Goal: Task Accomplishment & Management: Complete application form

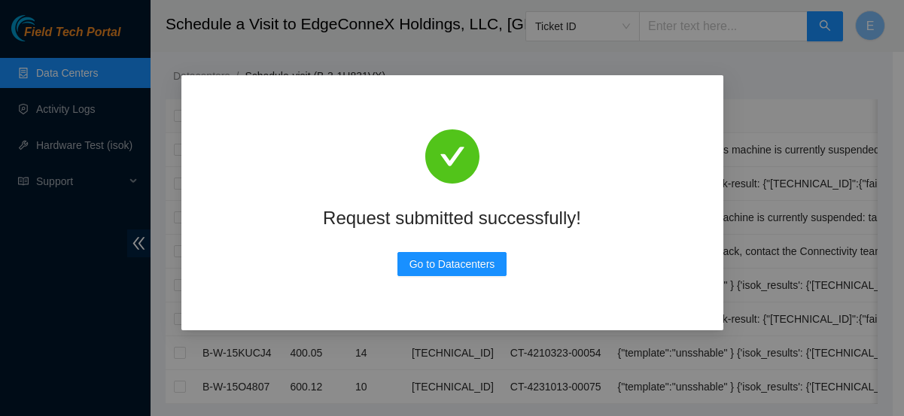
scroll to position [559, 0]
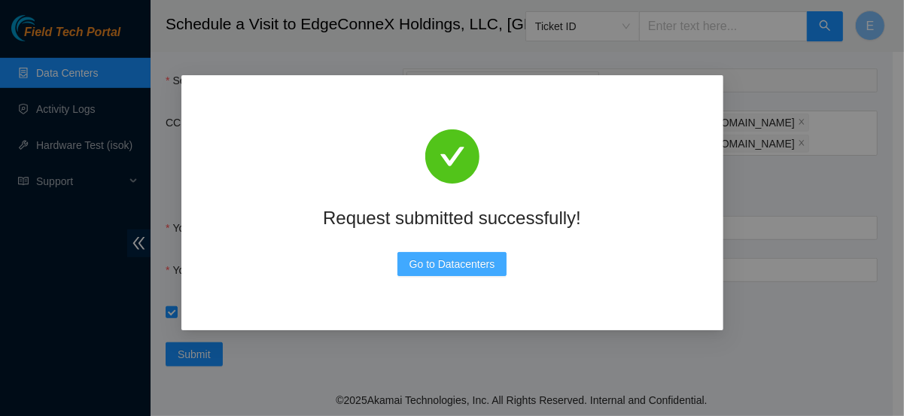
click at [431, 263] on span "Go to Datacenters" at bounding box center [453, 264] width 86 height 17
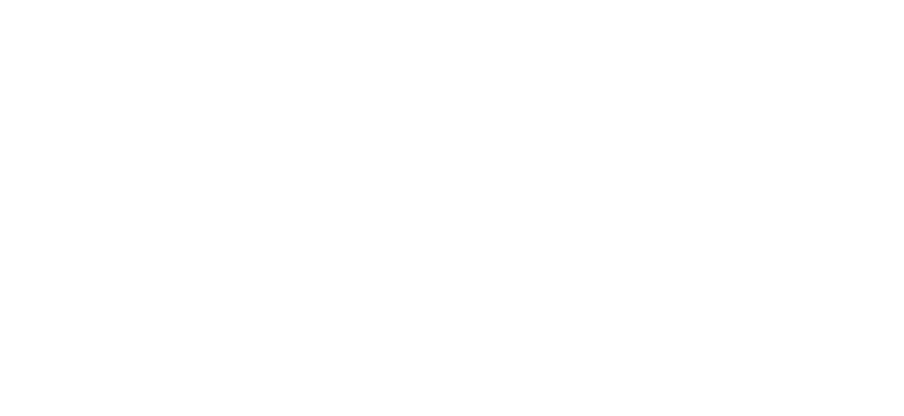
click at [51, 111] on body at bounding box center [452, 208] width 904 height 416
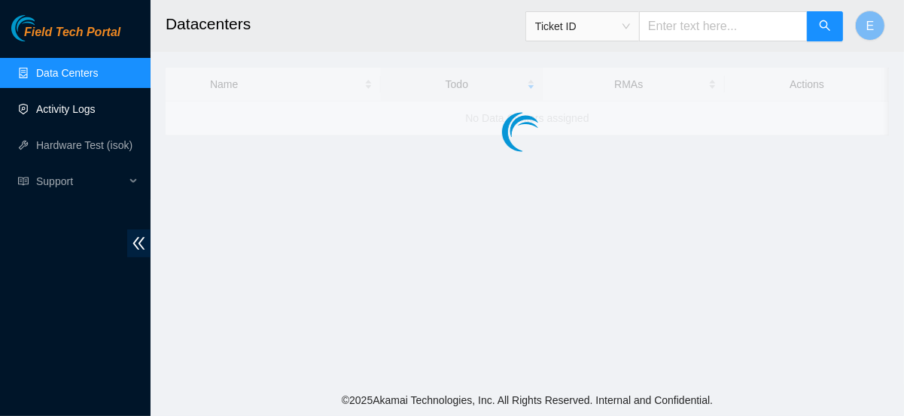
click at [70, 115] on link "Activity Logs" at bounding box center [65, 109] width 59 height 12
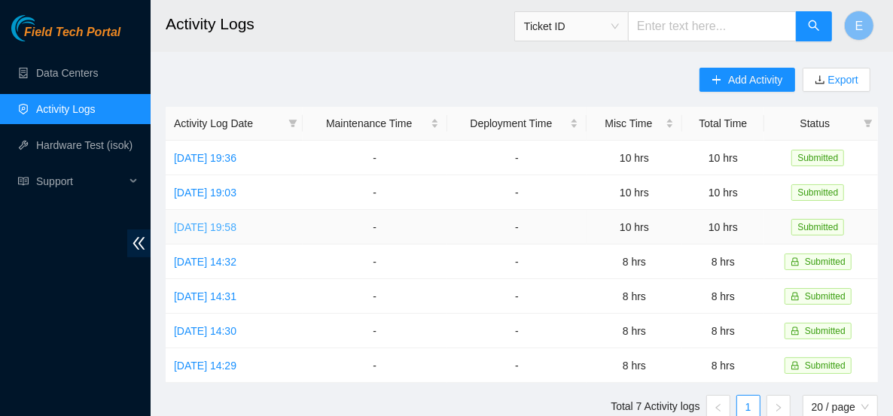
click at [236, 224] on link "[DATE] 19:58" at bounding box center [205, 227] width 62 height 12
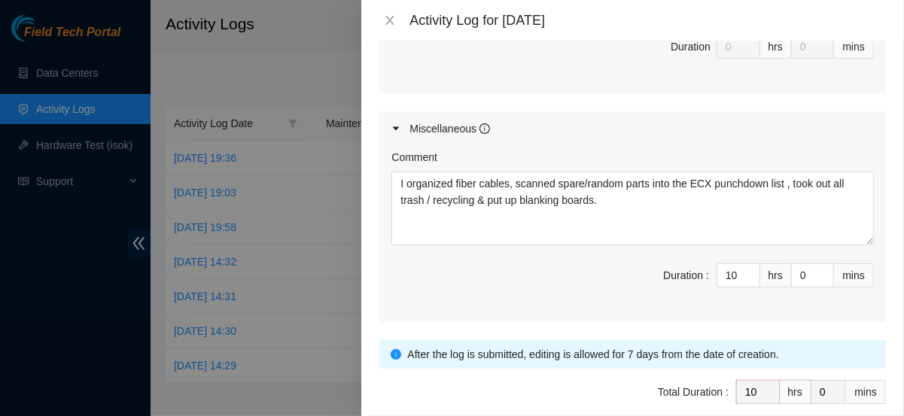
scroll to position [813, 0]
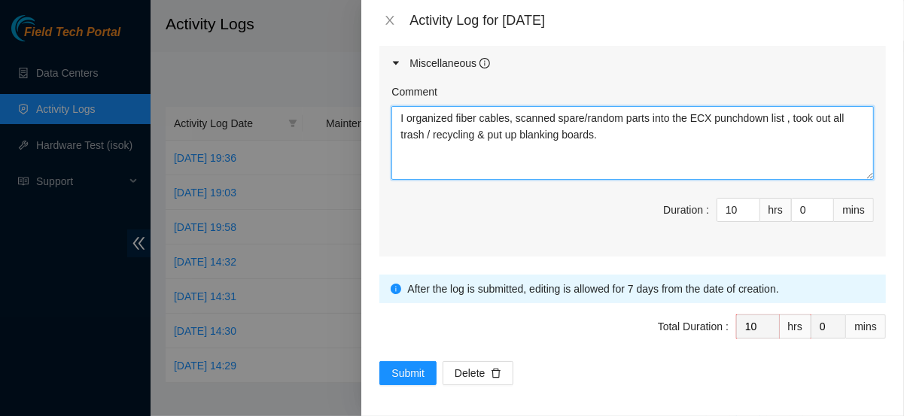
drag, startPoint x: 617, startPoint y: 125, endPoint x: 388, endPoint y: 114, distance: 229.1
click at [388, 114] on div "Comment I organized fiber cables, scanned spare/random parts into the ECX punch…" at bounding box center [632, 169] width 507 height 176
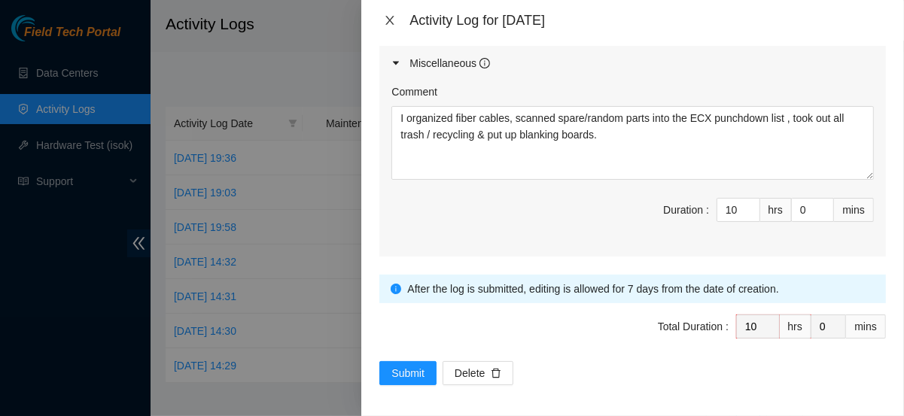
click at [388, 18] on icon "close" at bounding box center [390, 20] width 8 height 9
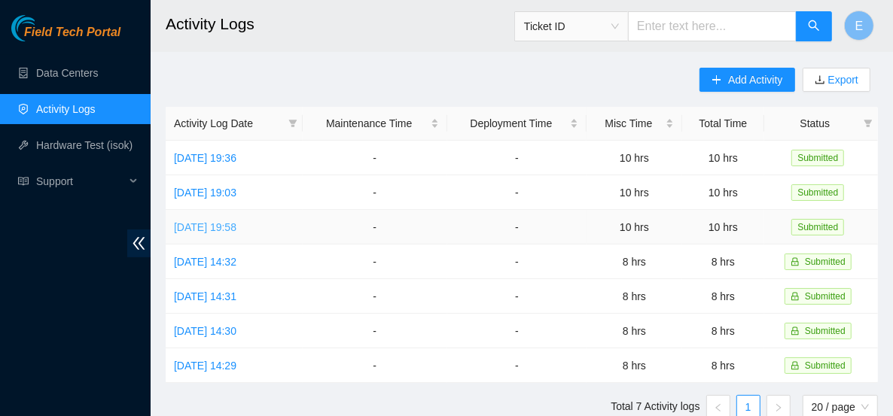
click at [236, 226] on link "[DATE] 19:58" at bounding box center [205, 227] width 62 height 12
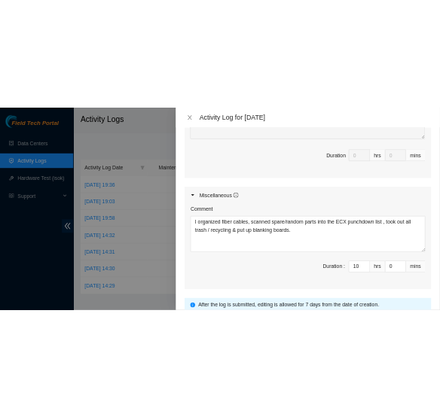
scroll to position [700, 0]
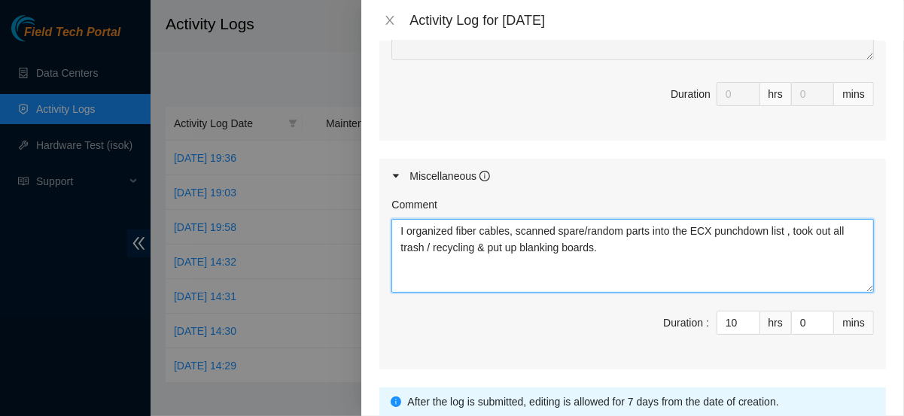
drag, startPoint x: 627, startPoint y: 253, endPoint x: 397, endPoint y: 210, distance: 234.3
click at [397, 210] on div "Comment I organized fiber cables, scanned spare/random parts into the ECX punch…" at bounding box center [632, 244] width 483 height 96
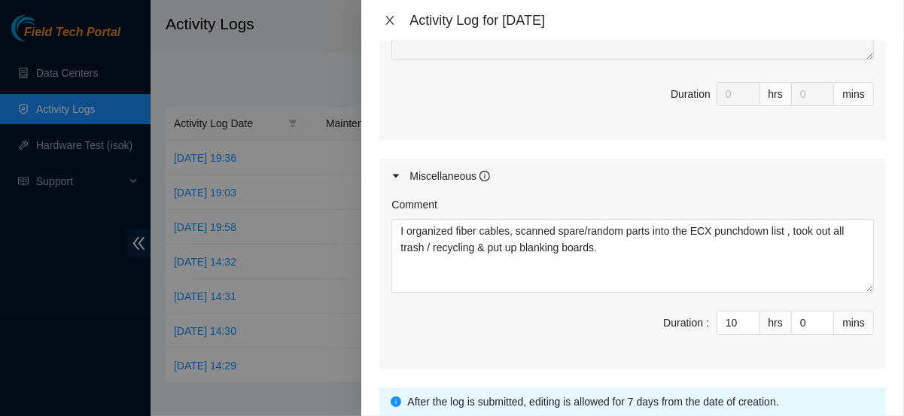
click at [383, 25] on button "Close" at bounding box center [389, 21] width 21 height 14
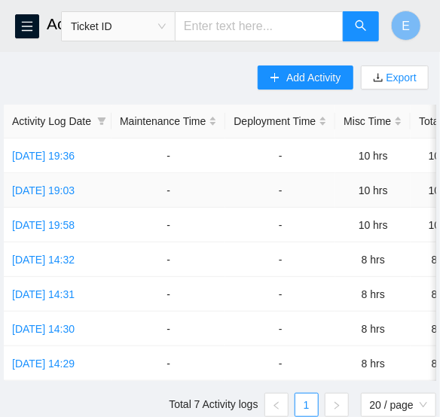
scroll to position [2, 0]
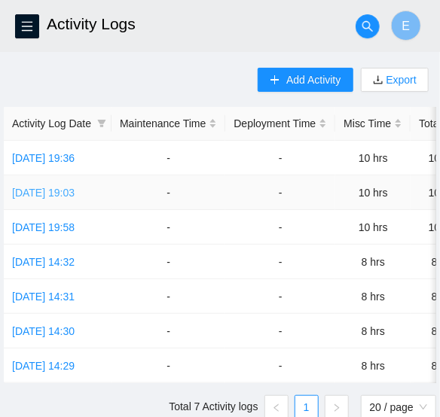
click at [75, 194] on link "[DATE] 19:03" at bounding box center [43, 193] width 62 height 12
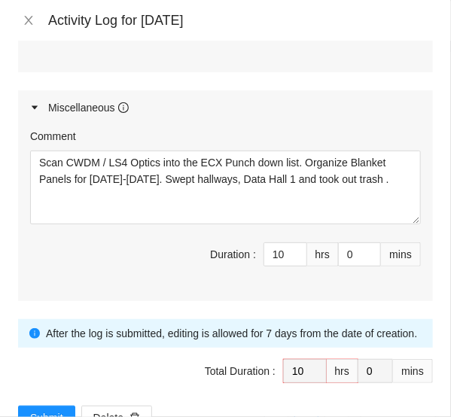
scroll to position [769, 0]
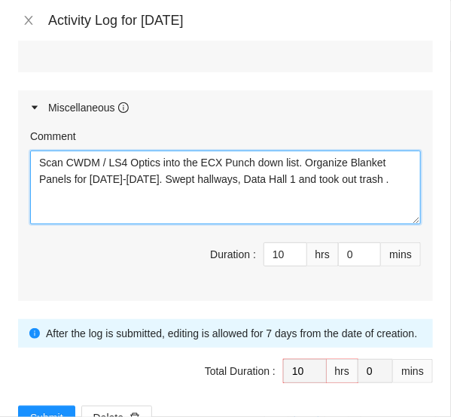
drag, startPoint x: 39, startPoint y: 157, endPoint x: 390, endPoint y: 187, distance: 352.1
click at [390, 187] on textarea "Scan CWDM / LS4 Optics into the ECX Punch down list. Organize Blanket Panels fo…" at bounding box center [225, 188] width 391 height 74
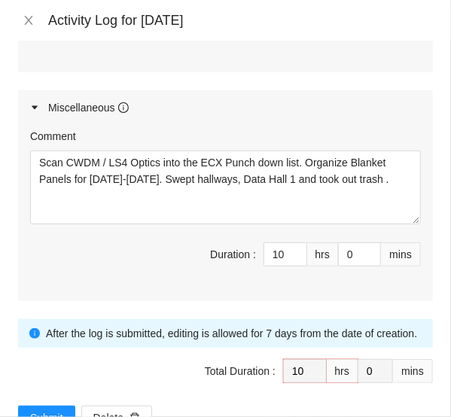
click at [135, 116] on div "Miscellaneous" at bounding box center [225, 107] width 415 height 35
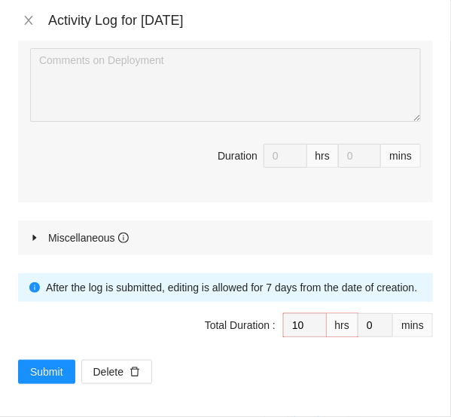
scroll to position [637, 0]
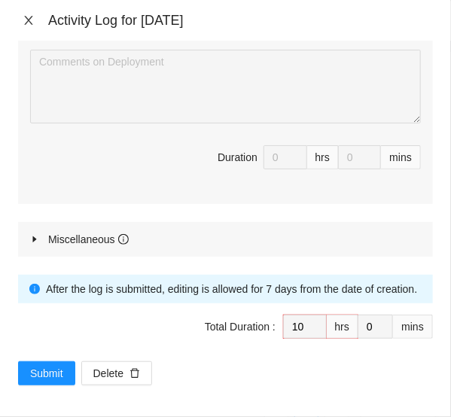
click at [29, 24] on icon "close" at bounding box center [29, 20] width 12 height 12
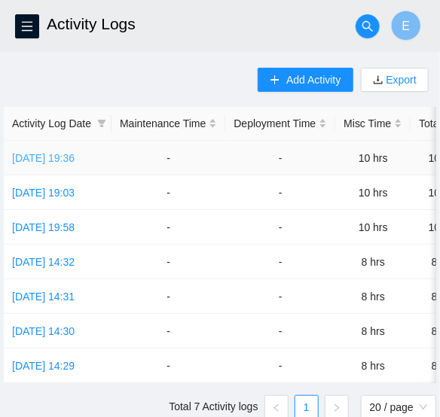
click at [65, 160] on link "[DATE] 19:36" at bounding box center [43, 158] width 62 height 12
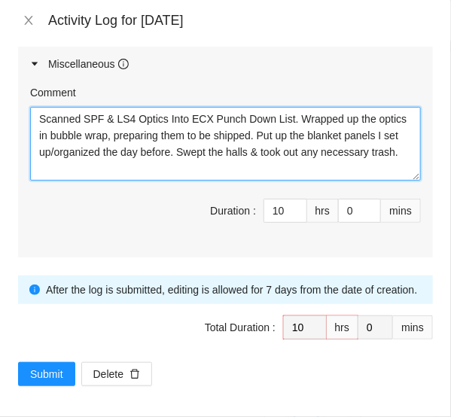
scroll to position [0, 0]
drag, startPoint x: 36, startPoint y: 114, endPoint x: 110, endPoint y: 162, distance: 87.7
click at [121, 172] on textarea "Scanned SPF & LS4 Optics Into ECX Punch Down List. Wrapped up the optics in bub…" at bounding box center [225, 144] width 391 height 74
click at [245, 139] on textarea "Scanned SPF & LS4 Optics Into ECX Punch Down List. Wrapped up the optics in bub…" at bounding box center [225, 144] width 391 height 74
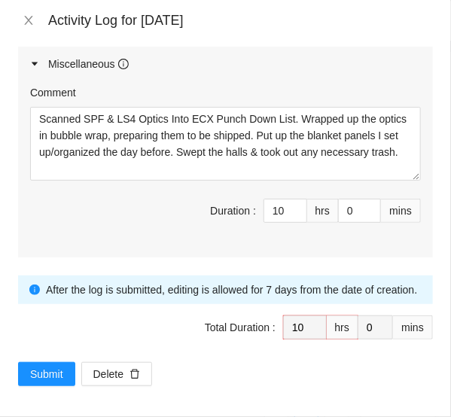
click at [174, 47] on div "Miscellaneous" at bounding box center [225, 64] width 415 height 35
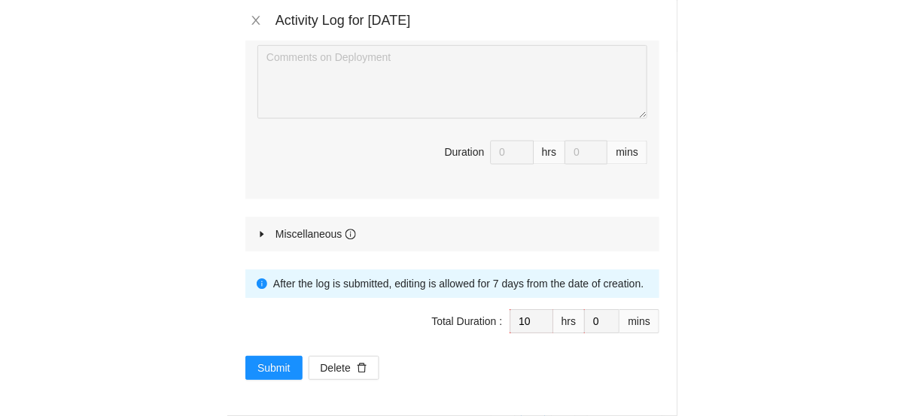
scroll to position [637, 0]
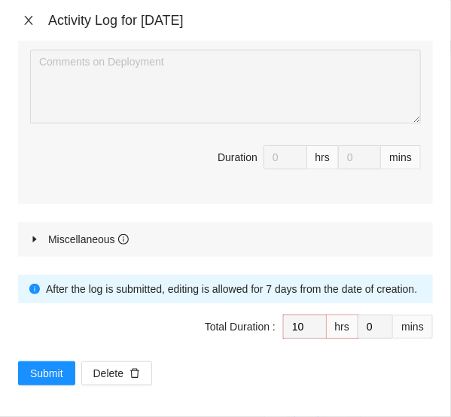
click at [34, 16] on icon "close" at bounding box center [29, 20] width 12 height 12
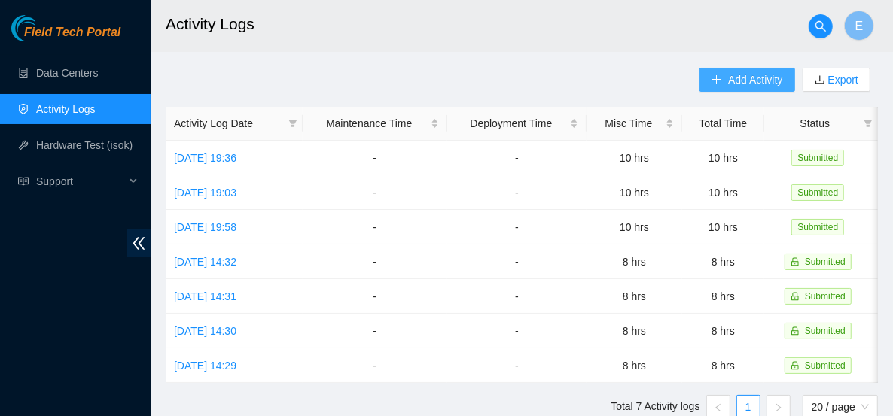
click at [748, 83] on span "Add Activity" at bounding box center [755, 80] width 54 height 17
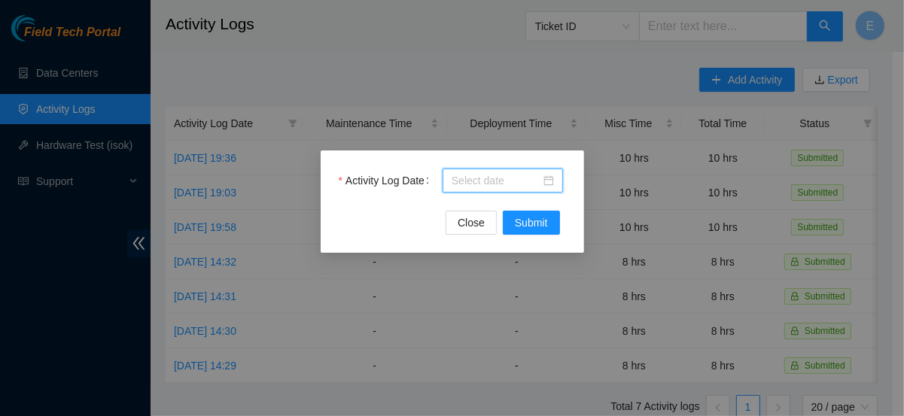
click at [476, 178] on body "Field Tech Portal Data Centers Activity Logs Hardware Test (isok) Support Activ…" at bounding box center [446, 208] width 893 height 416
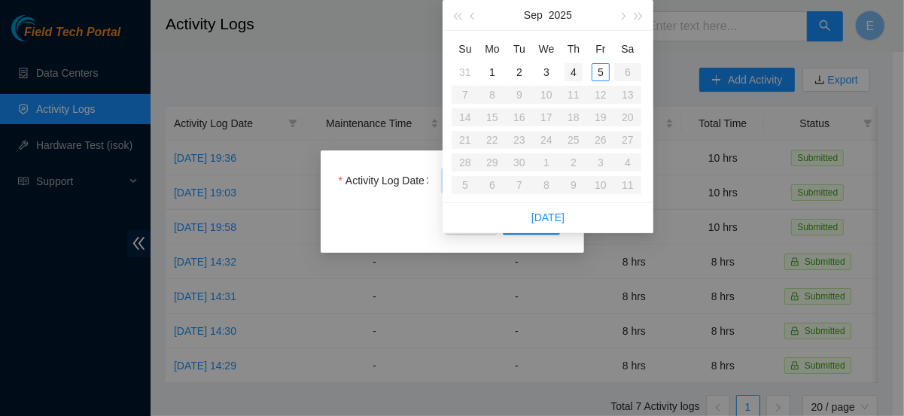
type input "[DATE]"
click at [604, 75] on div "5" at bounding box center [601, 72] width 18 height 18
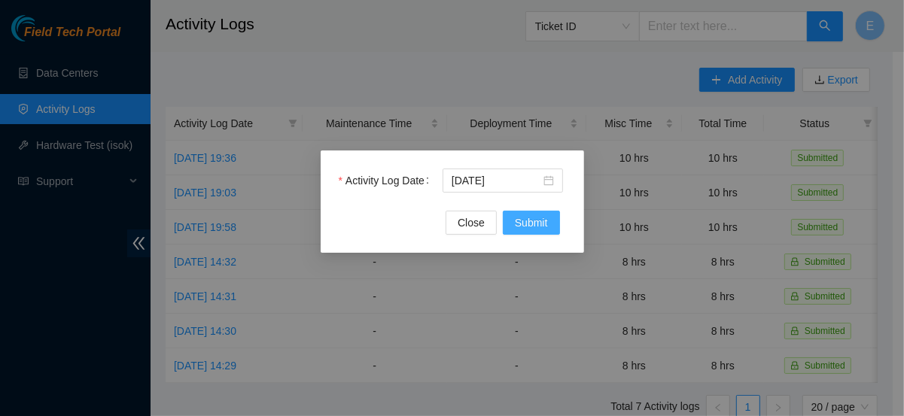
click at [531, 225] on span "Submit" at bounding box center [531, 223] width 33 height 17
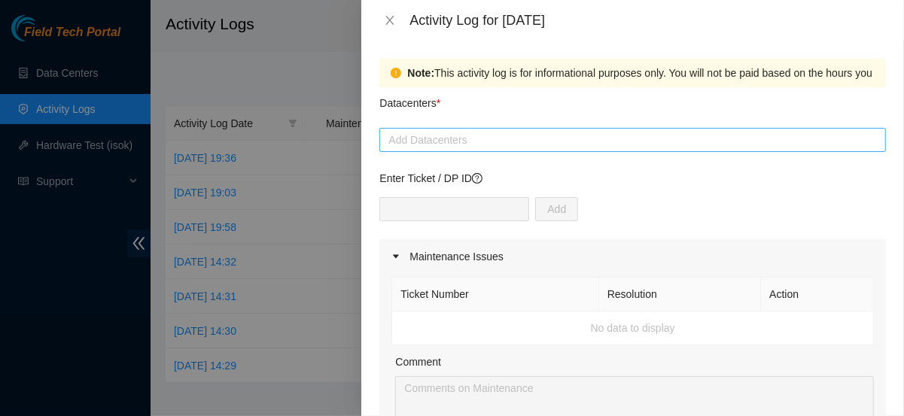
click at [458, 138] on div at bounding box center [632, 140] width 499 height 18
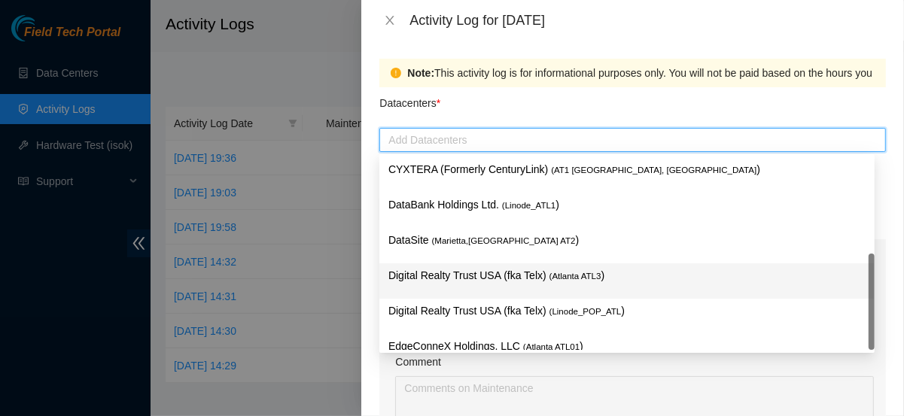
scroll to position [17, 0]
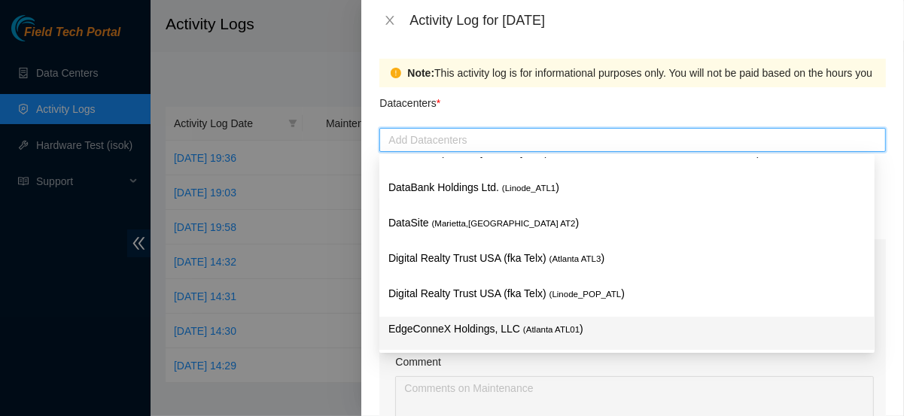
click at [504, 336] on div "EdgeConneX Holdings, LLC ( [GEOGRAPHIC_DATA] ATL01 )" at bounding box center [626, 335] width 477 height 28
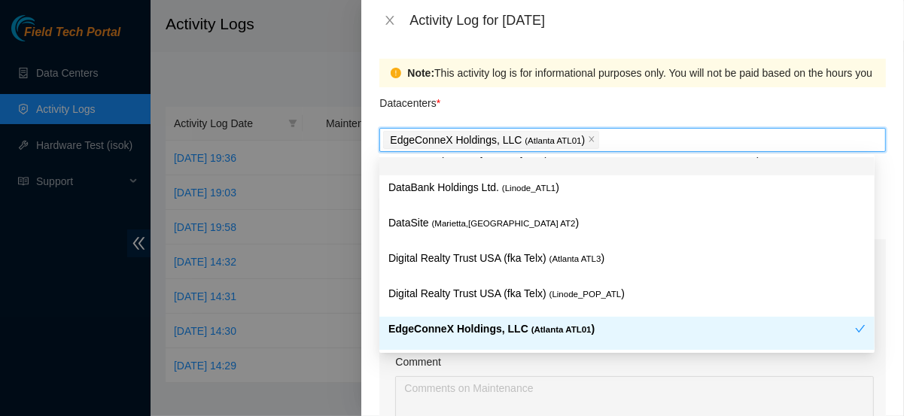
click at [567, 109] on div "Datacenters *" at bounding box center [632, 107] width 507 height 41
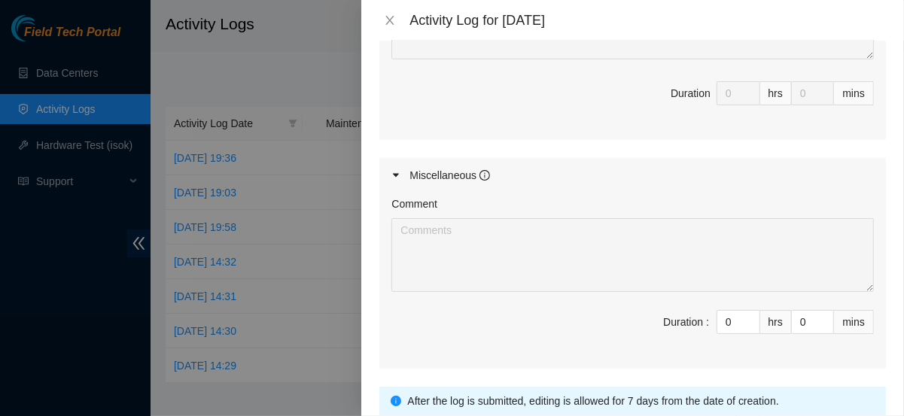
scroll to position [702, 0]
click at [727, 320] on input "0" at bounding box center [738, 320] width 42 height 23
type input "1"
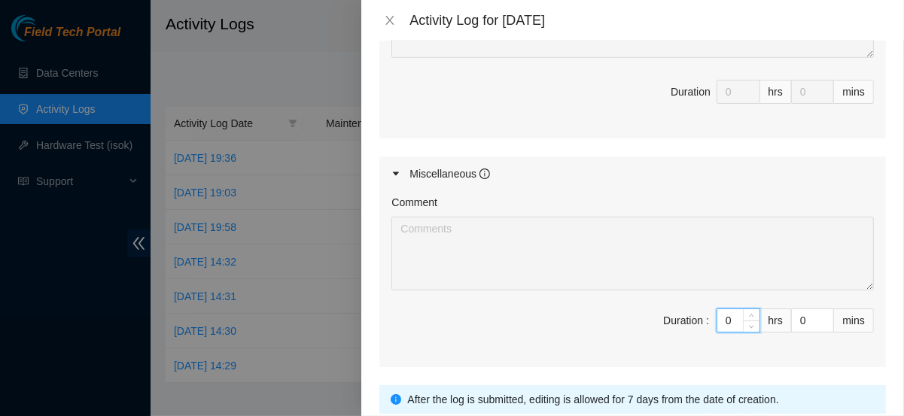
type input "1"
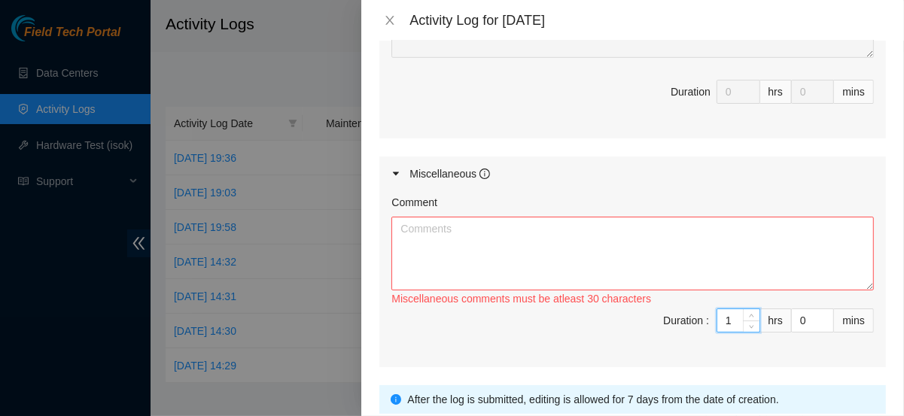
type input "10"
click at [666, 246] on textarea "Comment" at bounding box center [632, 254] width 483 height 74
paste textarea "Scanned SPF & LS4 Optics Into ECX Punch Down List. Wrapped up the optics in bub…"
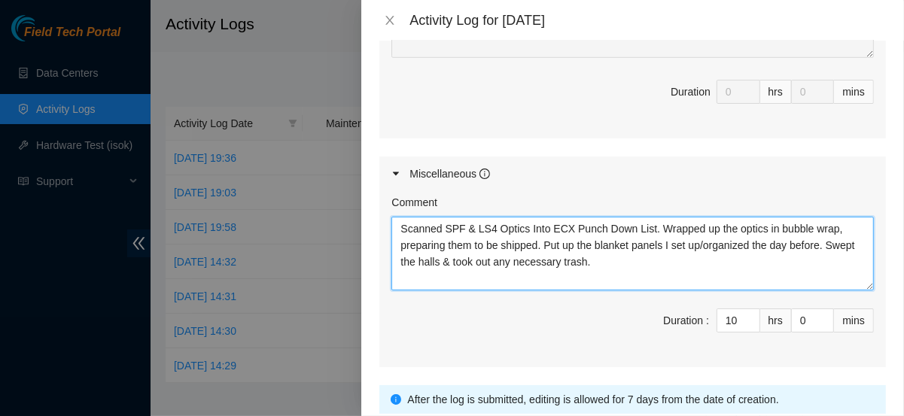
scroll to position [813, 0]
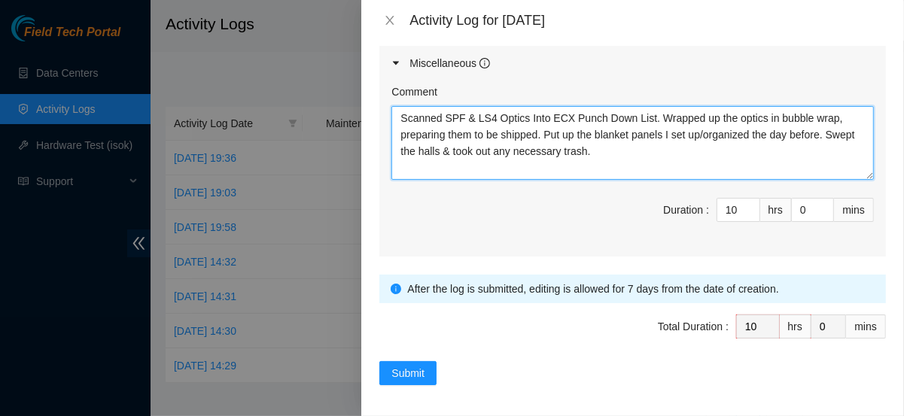
type textarea "Scanned SPF & LS4 Optics Into ECX Punch Down List. Wrapped up the optics in bub…"
